Goal: Find specific page/section: Find specific page/section

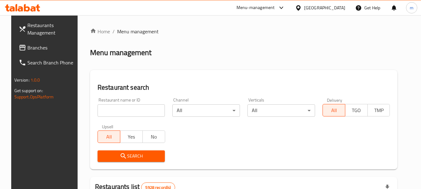
click at [338, 6] on div "[GEOGRAPHIC_DATA]" at bounding box center [324, 7] width 41 height 7
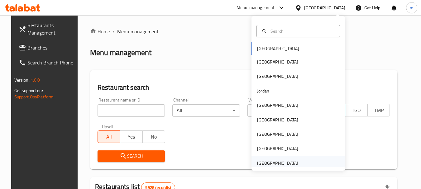
click at [277, 161] on div "[GEOGRAPHIC_DATA]" at bounding box center [277, 163] width 41 height 7
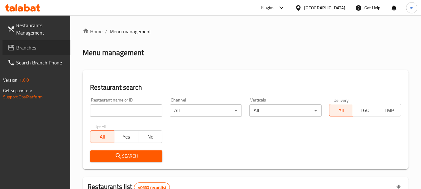
click at [41, 51] on span "Branches" at bounding box center [40, 47] width 49 height 7
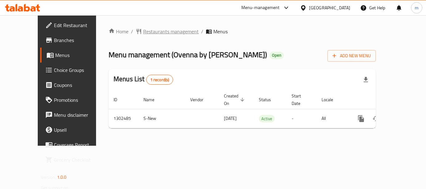
click at [147, 31] on span "Restaurants management" at bounding box center [170, 31] width 55 height 7
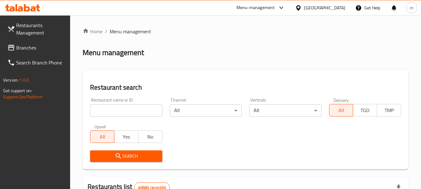
click at [123, 110] on input "search" at bounding box center [126, 110] width 72 height 12
paste input "702440"
type input "702440"
click button "Search" at bounding box center [126, 157] width 72 height 12
